Goal: Task Accomplishment & Management: Manage account settings

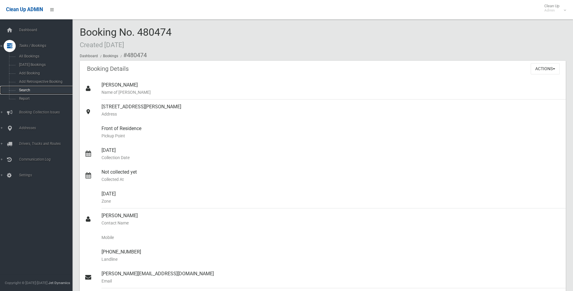
click at [29, 93] on link "Search" at bounding box center [38, 90] width 77 height 8
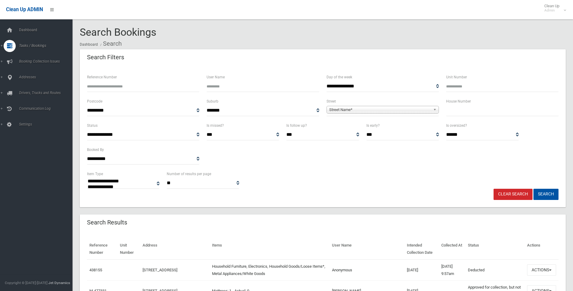
select select
click at [492, 109] on input "text" at bounding box center [502, 110] width 112 height 11
type input "*"
type input "**"
click at [402, 115] on span "**********" at bounding box center [383, 110] width 112 height 11
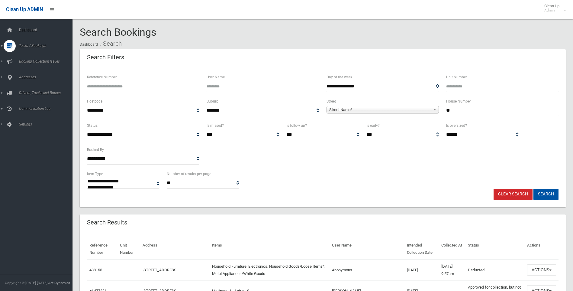
click at [399, 112] on span "Street Name*" at bounding box center [380, 109] width 102 height 7
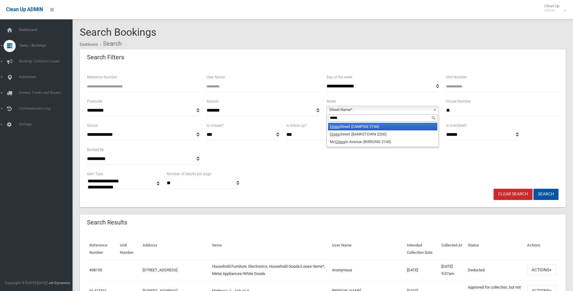
type input "*****"
click at [399, 124] on li "Cross Street (CAMPSIE 2194)" at bounding box center [382, 127] width 109 height 8
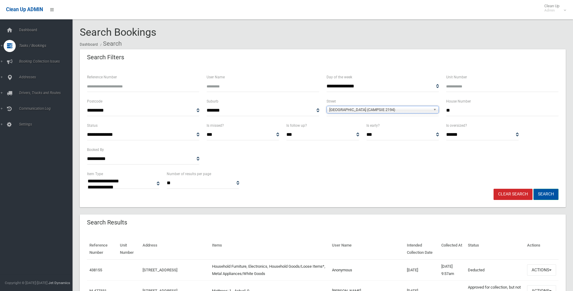
click at [552, 190] on button "Search" at bounding box center [546, 194] width 25 height 11
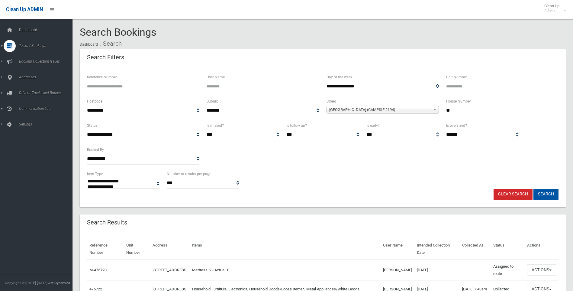
select select
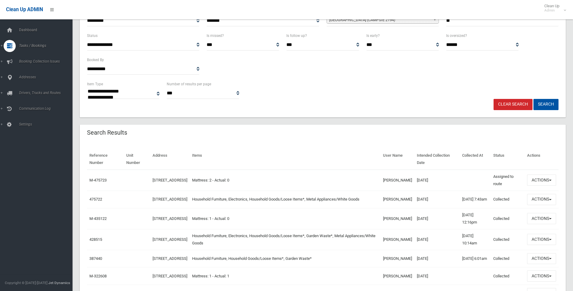
scroll to position [91, 0]
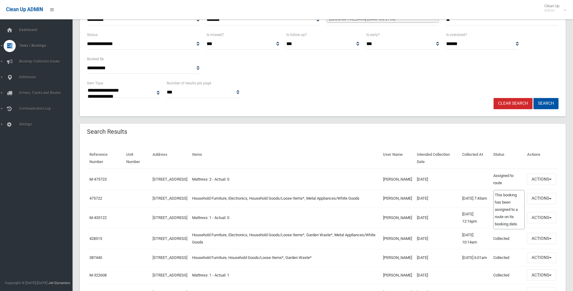
drag, startPoint x: 84, startPoint y: 134, endPoint x: 520, endPoint y: 190, distance: 439.7
click at [520, 190] on div "Search Results Reference Number Unit Number Address Items User Name Intended Co…" at bounding box center [323, 258] width 486 height 269
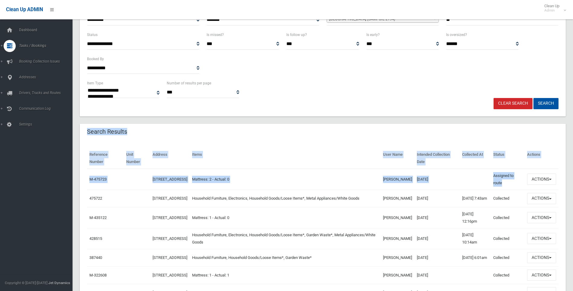
click at [500, 165] on th "Status" at bounding box center [508, 158] width 34 height 21
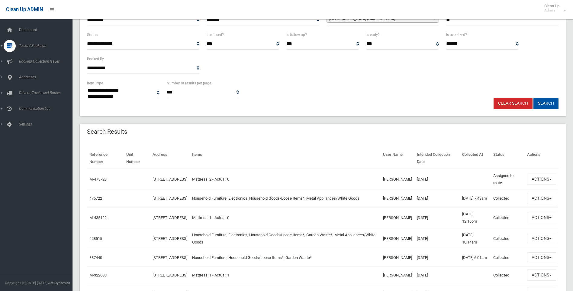
drag, startPoint x: 512, startPoint y: 182, endPoint x: 92, endPoint y: 129, distance: 423.2
click at [92, 129] on div "Search Results Reference Number Unit Number Address Items User Name Intended Co…" at bounding box center [323, 258] width 486 height 269
click at [84, 130] on header "Search Results" at bounding box center [107, 132] width 55 height 12
drag, startPoint x: 88, startPoint y: 129, endPoint x: 515, endPoint y: 175, distance: 429.3
click at [517, 179] on div "Search Results Reference Number Unit Number Address Items User Name Intended Co…" at bounding box center [323, 258] width 486 height 269
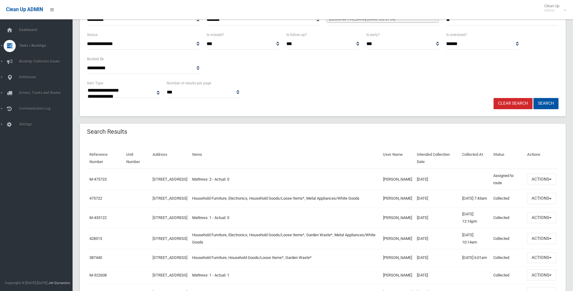
click at [470, 147] on div "Reference Number Unit Number Address Items User Name Intended Collection Date C…" at bounding box center [323, 266] width 486 height 252
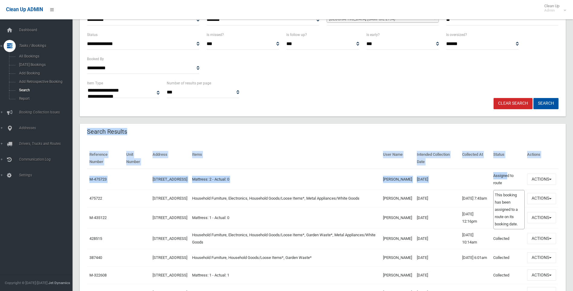
drag, startPoint x: 102, startPoint y: 138, endPoint x: 505, endPoint y: 179, distance: 405.1
click at [505, 179] on div "Search Results Reference Number Unit Number Address Items User Name Intended Co…" at bounding box center [323, 258] width 486 height 269
click at [487, 133] on div "Search Results" at bounding box center [323, 132] width 486 height 17
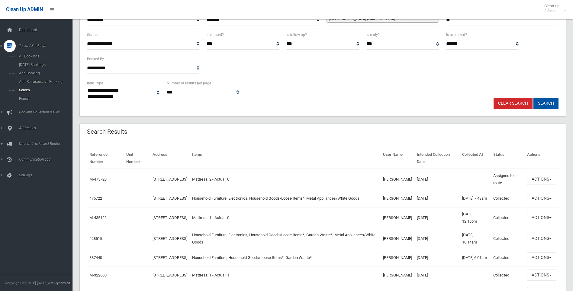
drag, startPoint x: 502, startPoint y: 182, endPoint x: 86, endPoint y: 124, distance: 420.7
click at [88, 124] on div "Search Results Reference Number Unit Number Address Items User Name Intended Co…" at bounding box center [323, 258] width 486 height 269
click at [86, 128] on header "Search Results" at bounding box center [107, 132] width 55 height 12
click at [546, 198] on button "Actions" at bounding box center [541, 198] width 29 height 11
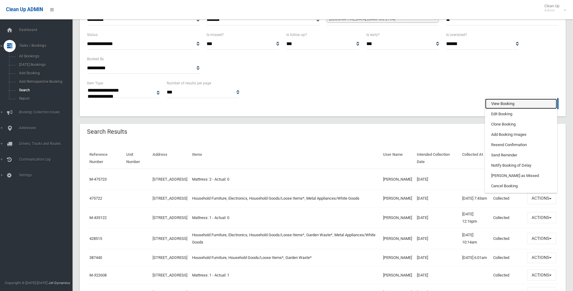
click at [493, 105] on link "View Booking" at bounding box center [521, 103] width 72 height 10
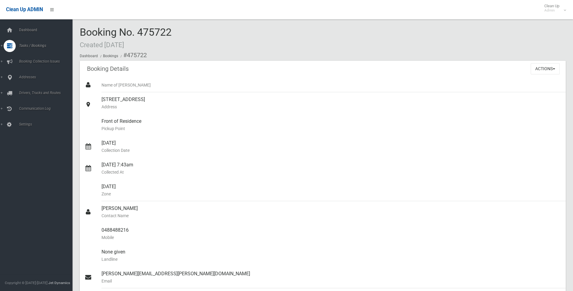
scroll to position [363, 0]
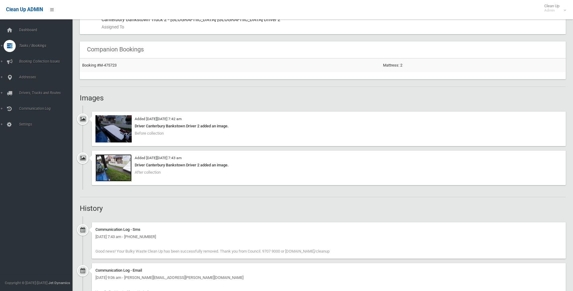
click at [113, 160] on img at bounding box center [113, 167] width 36 height 27
click at [102, 126] on img at bounding box center [113, 128] width 36 height 27
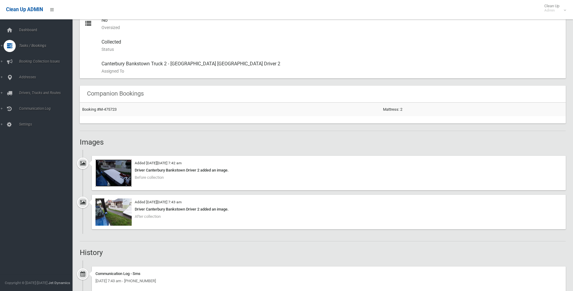
scroll to position [332, 0]
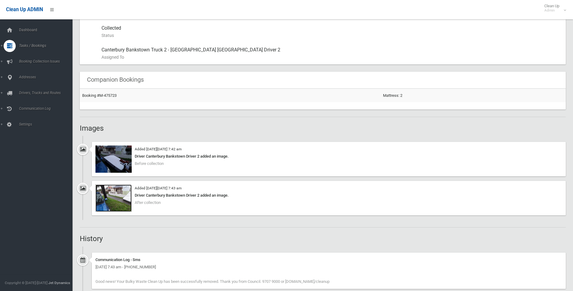
click at [114, 189] on img at bounding box center [113, 197] width 36 height 27
click at [130, 192] on img at bounding box center [113, 197] width 36 height 27
click at [124, 159] on img at bounding box center [113, 158] width 36 height 27
click at [125, 197] on img at bounding box center [113, 197] width 36 height 27
click at [126, 166] on img at bounding box center [113, 158] width 36 height 27
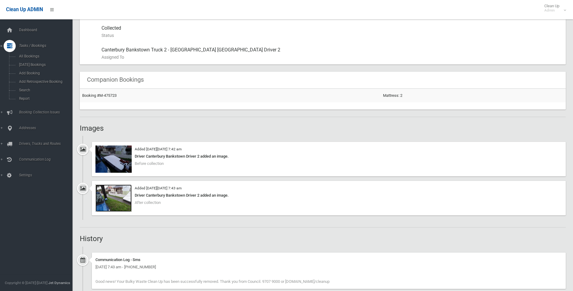
click at [124, 189] on img at bounding box center [113, 197] width 36 height 27
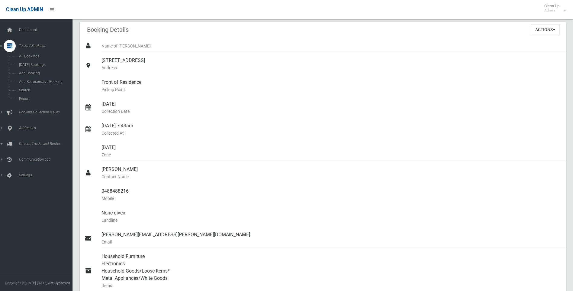
scroll to position [0, 0]
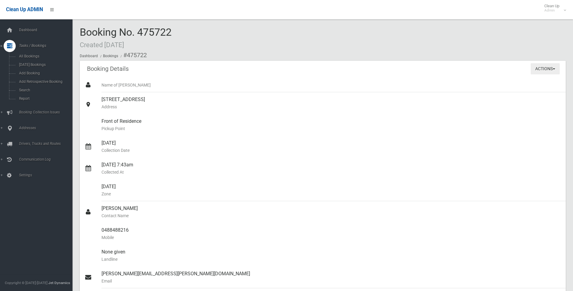
click at [543, 70] on button "Actions" at bounding box center [545, 68] width 29 height 11
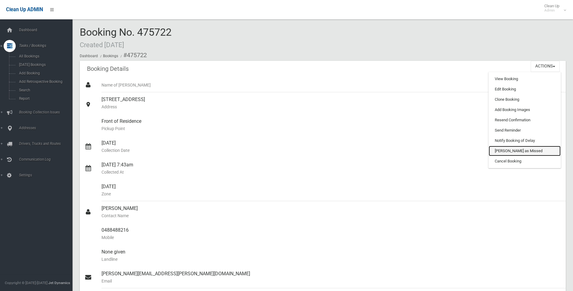
drag, startPoint x: 516, startPoint y: 154, endPoint x: 318, endPoint y: 23, distance: 237.0
click at [516, 154] on link "[PERSON_NAME] as Missed" at bounding box center [525, 151] width 72 height 10
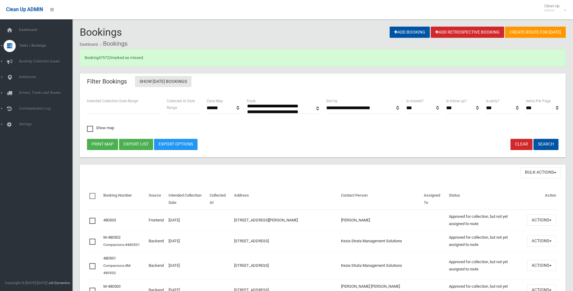
select select
